Goal: Register for event/course

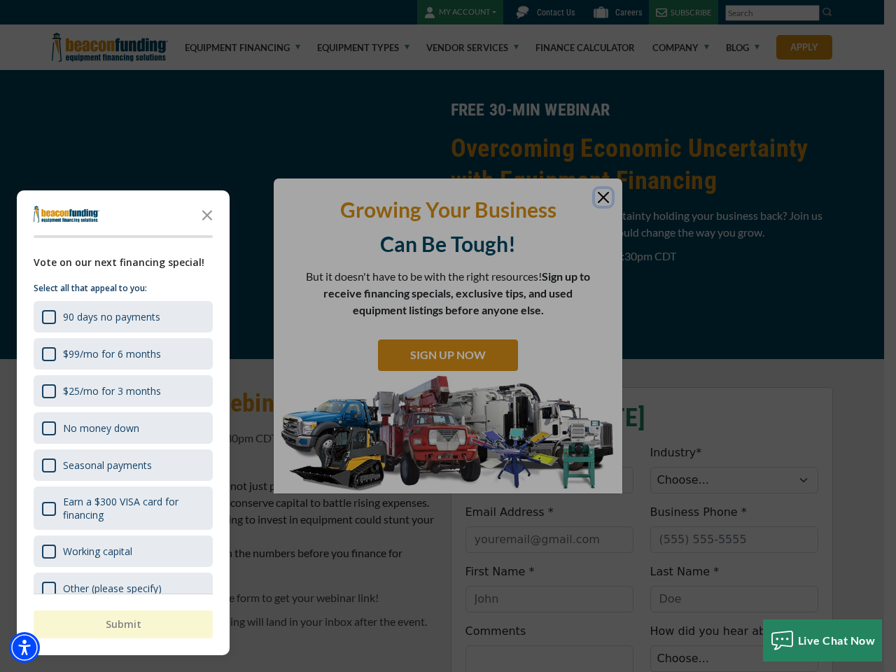
click at [448, 336] on div "button" at bounding box center [448, 336] width 896 height 672
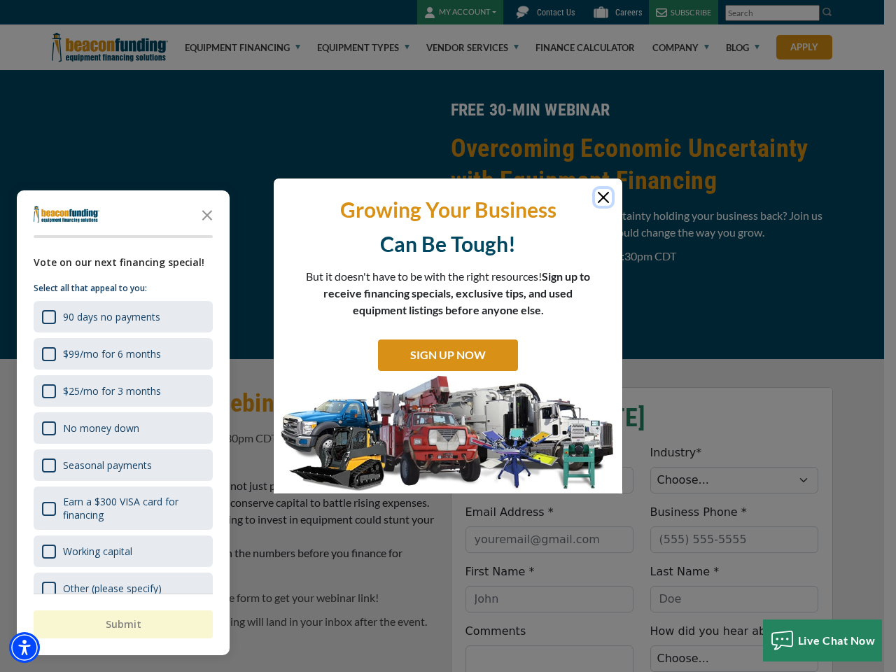
click at [25, 648] on img "Accessibility Menu" at bounding box center [24, 647] width 31 height 31
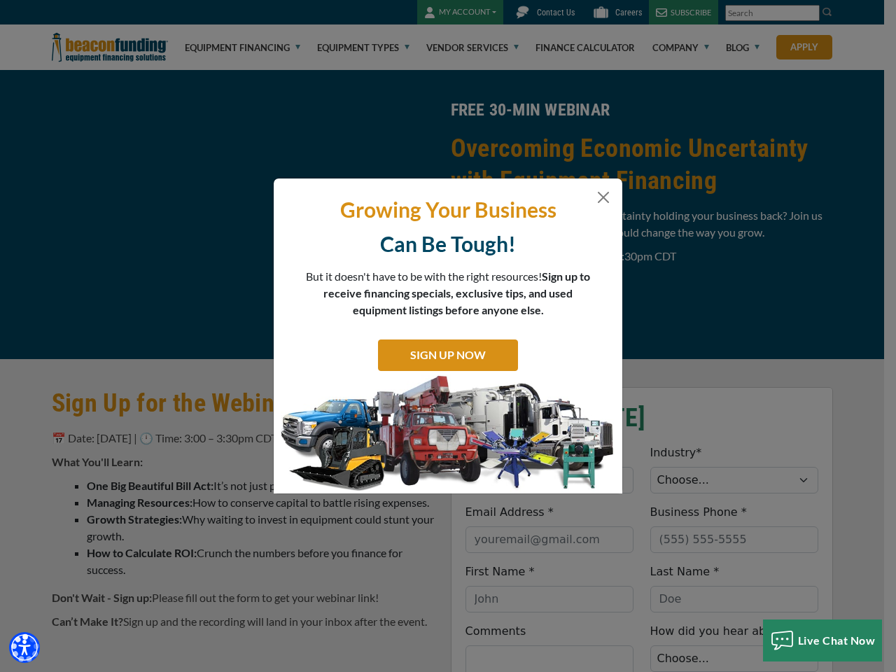
click at [448, 336] on body "Skip to main content Enable accessibility for low vision Open the accessibility…" at bounding box center [448, 336] width 896 height 672
click at [207, 214] on body "Skip to main content Enable accessibility for low vision Open the accessibility…" at bounding box center [448, 336] width 896 height 672
click at [122, 316] on body "Skip to main content Enable accessibility for low vision Open the accessibility…" at bounding box center [448, 336] width 896 height 672
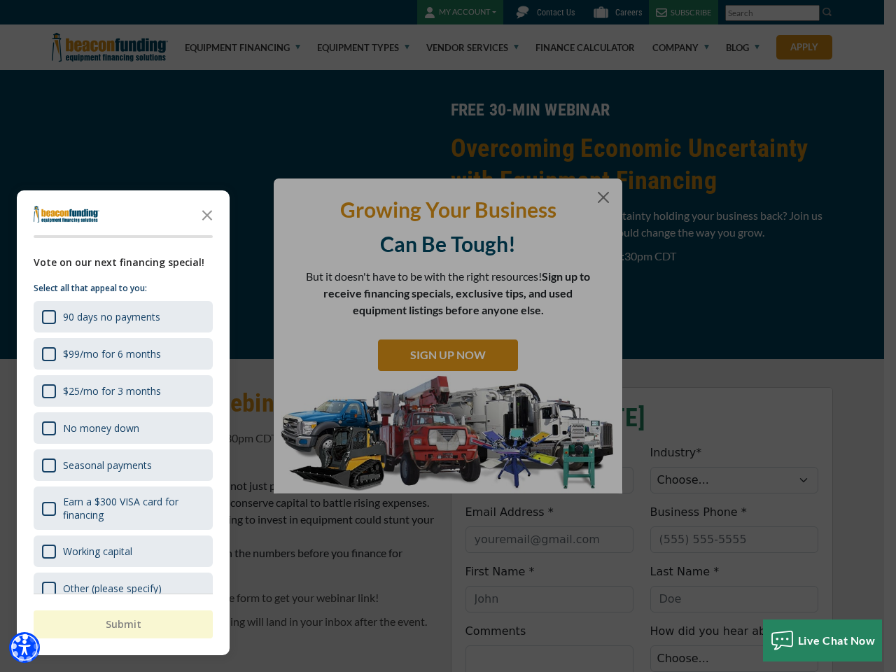
click at [122, 354] on body "Skip to main content Enable accessibility for low vision Open the accessibility…" at bounding box center [448, 336] width 896 height 672
